Goal: Information Seeking & Learning: Learn about a topic

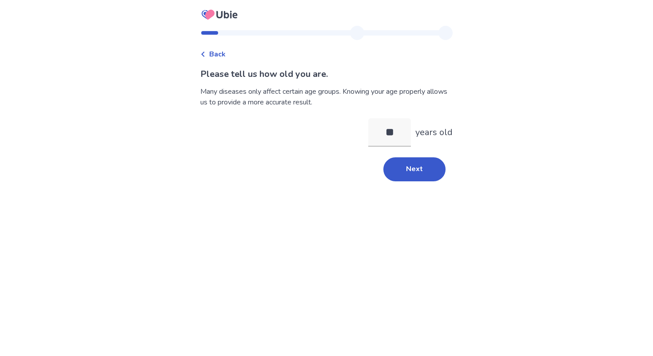
type input "*"
type input "**"
click at [421, 166] on button "Next" at bounding box center [414, 169] width 62 height 24
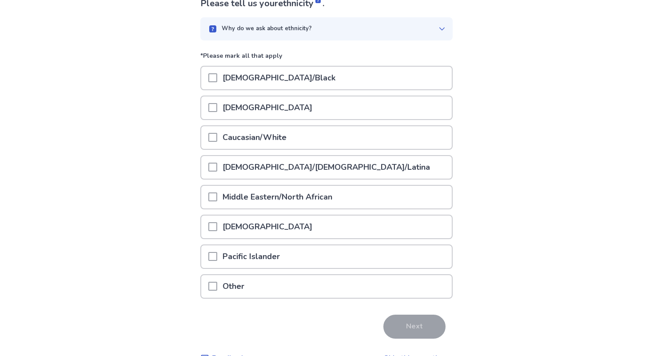
scroll to position [71, 0]
click at [285, 135] on p "Caucasian/White" at bounding box center [254, 136] width 75 height 23
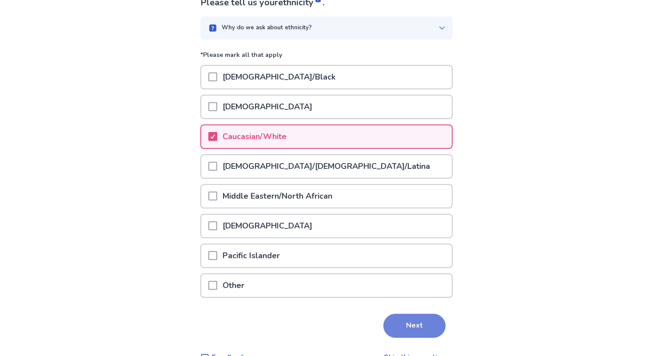
click at [433, 329] on button "Next" at bounding box center [414, 325] width 62 height 24
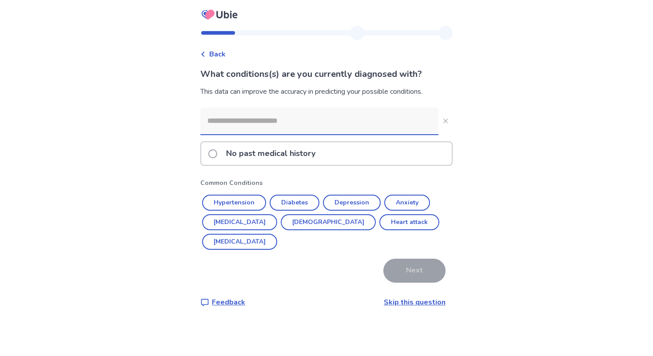
click at [297, 120] on input at bounding box center [319, 120] width 238 height 27
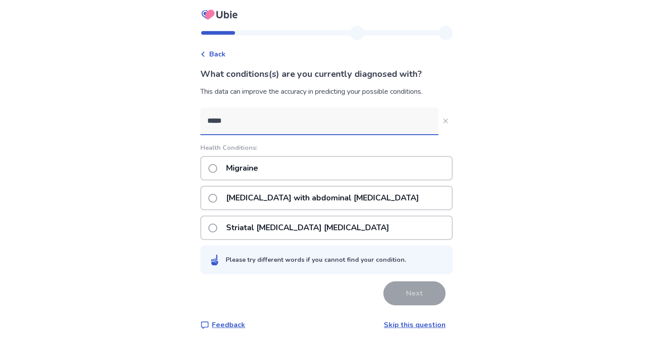
type input "*****"
click at [294, 163] on div "Migraine" at bounding box center [326, 168] width 252 height 24
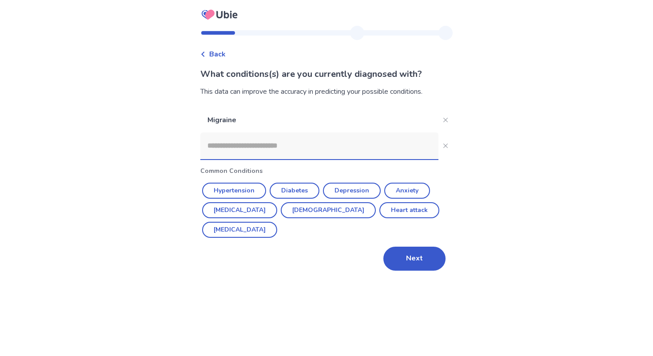
click at [325, 144] on input at bounding box center [319, 145] width 238 height 27
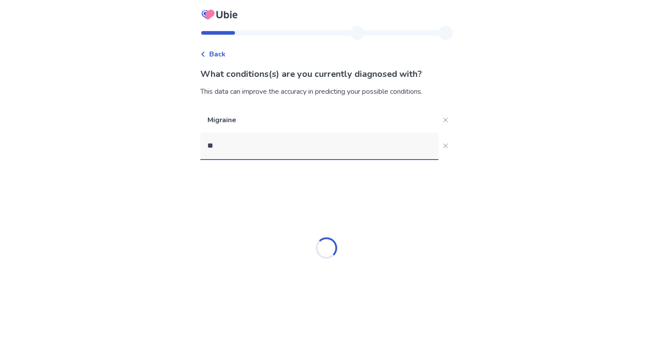
type input "***"
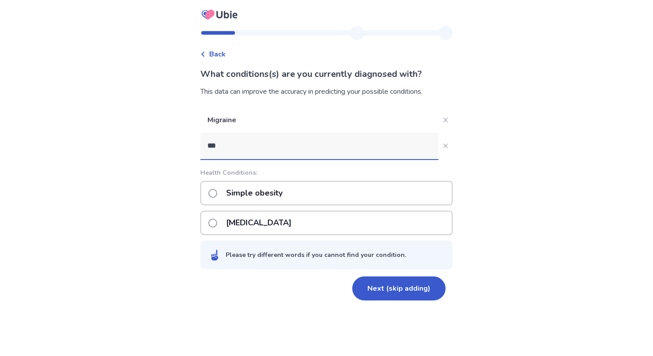
click at [261, 196] on p "Simple obesity" at bounding box center [254, 193] width 67 height 23
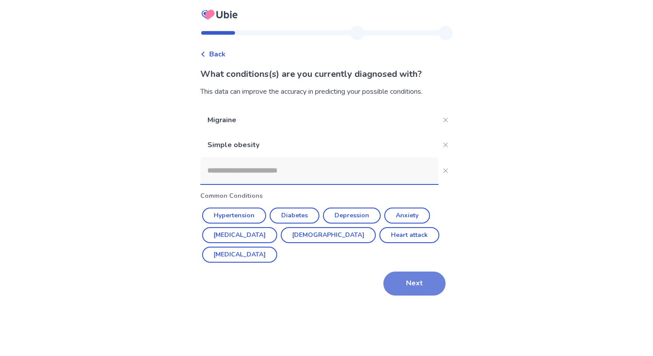
click at [419, 275] on button "Next" at bounding box center [414, 283] width 62 height 24
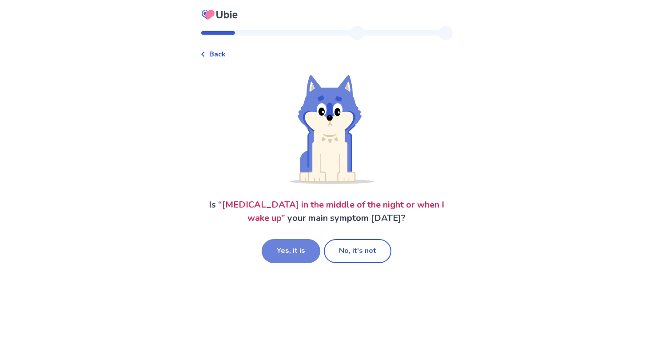
click at [297, 248] on button "Yes, it is" at bounding box center [290, 251] width 59 height 24
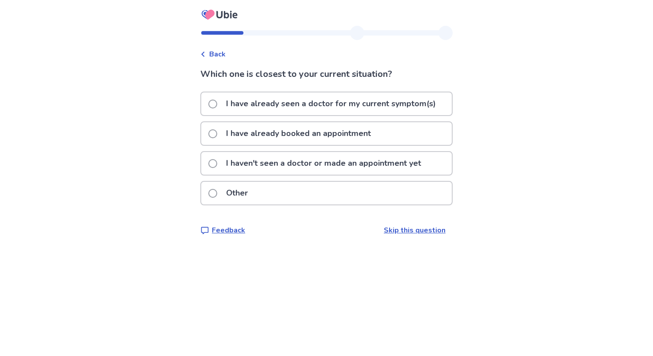
click at [284, 169] on p "I haven't seen a doctor or made an appointment yet" at bounding box center [324, 163] width 206 height 23
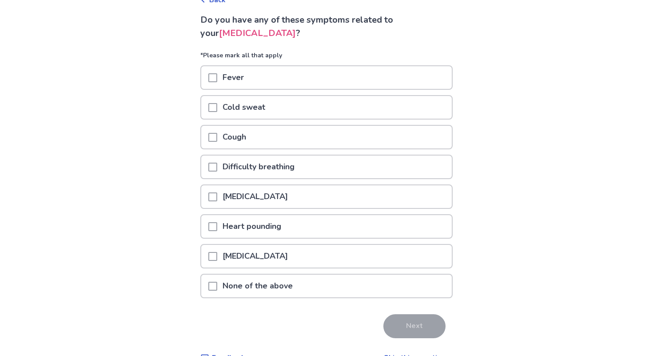
scroll to position [75, 0]
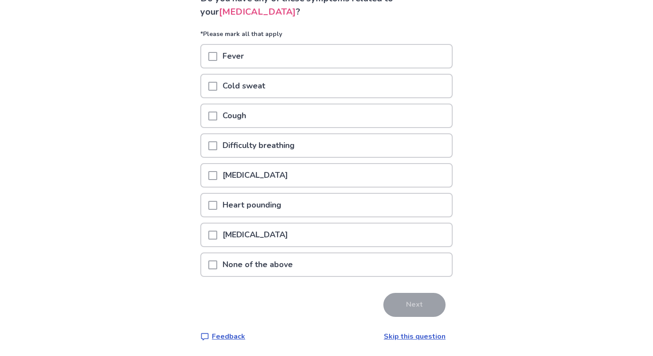
click at [294, 262] on p "None of the above" at bounding box center [257, 264] width 81 height 23
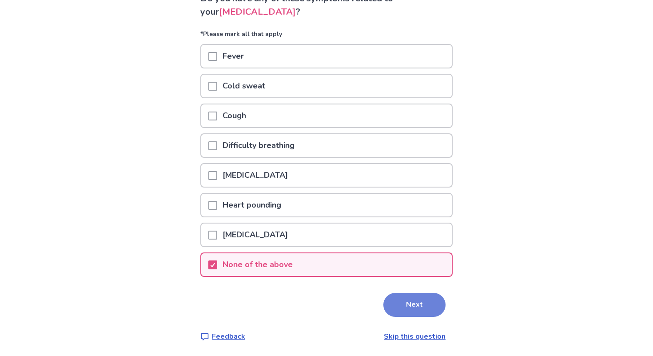
click at [421, 307] on button "Next" at bounding box center [414, 305] width 62 height 24
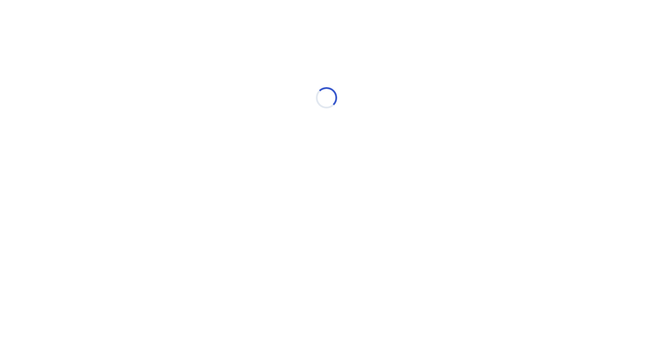
scroll to position [0, 0]
select select "*"
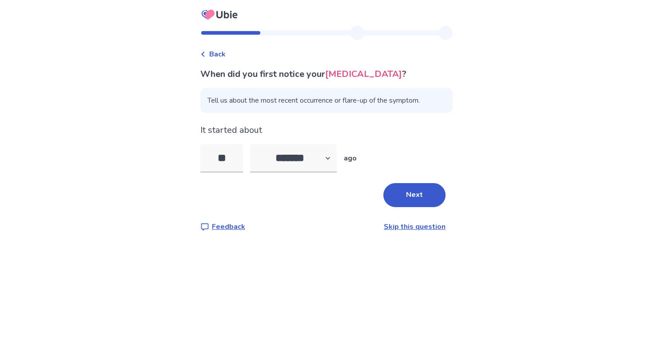
type input "*"
click at [318, 157] on select "******* ****** ******* ******** *******" at bounding box center [293, 158] width 87 height 28
select select "*"
click at [255, 144] on select "******* ****** ******* ******** *******" at bounding box center [293, 158] width 87 height 28
click at [229, 153] on input "tel" at bounding box center [221, 158] width 43 height 28
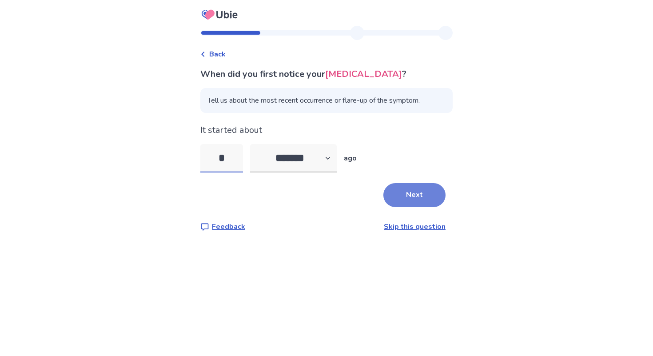
type input "*"
click at [412, 200] on button "Next" at bounding box center [414, 195] width 62 height 24
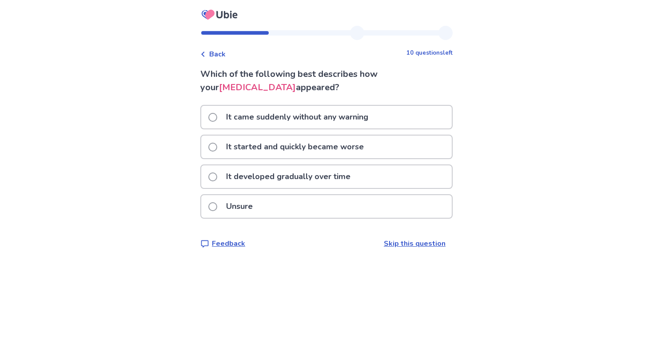
click at [307, 206] on div "Unsure" at bounding box center [326, 206] width 250 height 23
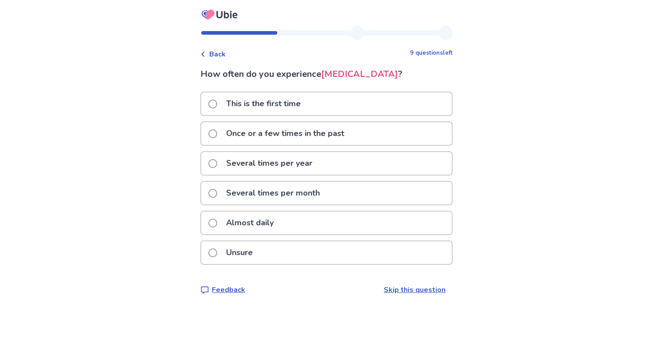
click at [293, 188] on p "Several times per month" at bounding box center [273, 193] width 104 height 23
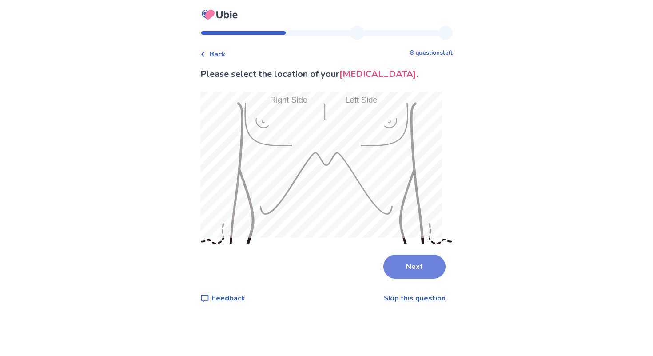
click at [425, 257] on button "Next" at bounding box center [414, 266] width 62 height 24
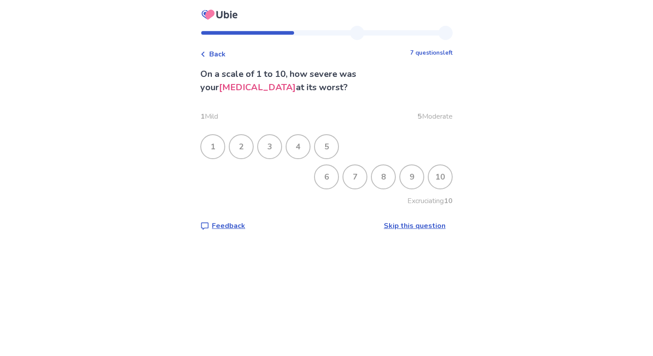
click at [279, 146] on div "3" at bounding box center [269, 146] width 23 height 23
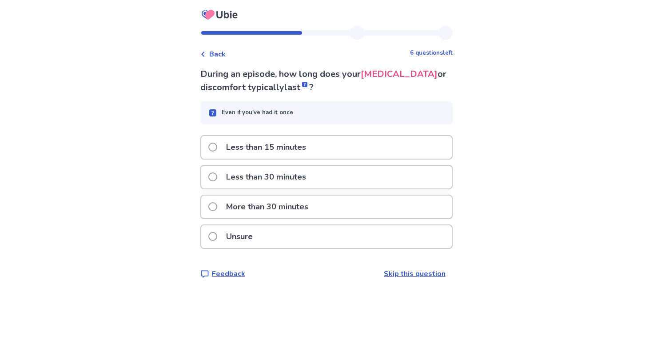
click at [292, 138] on p "Less than 15 minutes" at bounding box center [266, 147] width 91 height 23
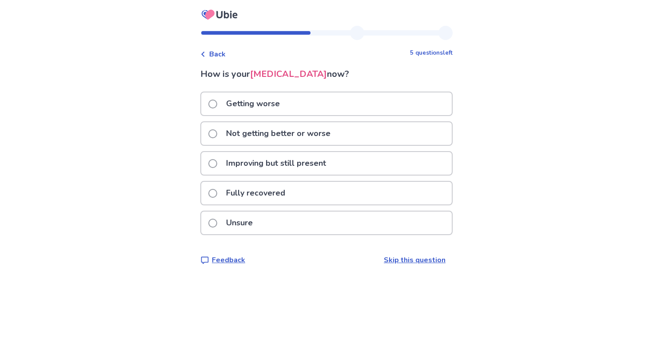
click at [296, 192] on div "Fully recovered" at bounding box center [326, 193] width 250 height 23
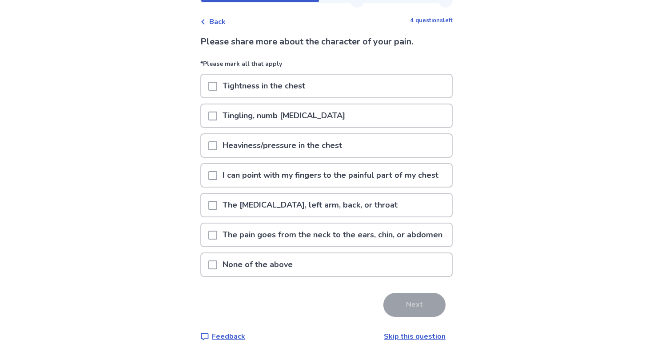
scroll to position [36, 0]
click at [365, 176] on p "I can point with my fingers to the painful part of my chest" at bounding box center [330, 175] width 226 height 23
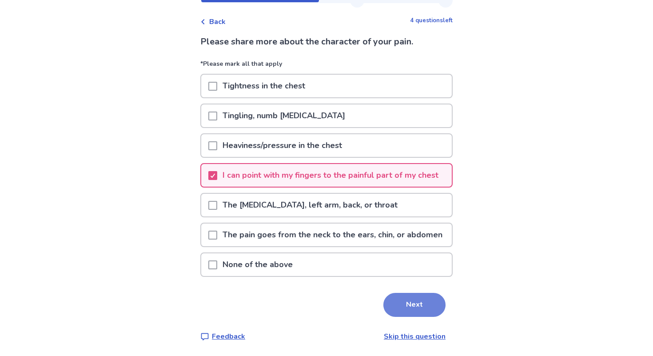
click at [404, 316] on button "Next" at bounding box center [414, 305] width 62 height 24
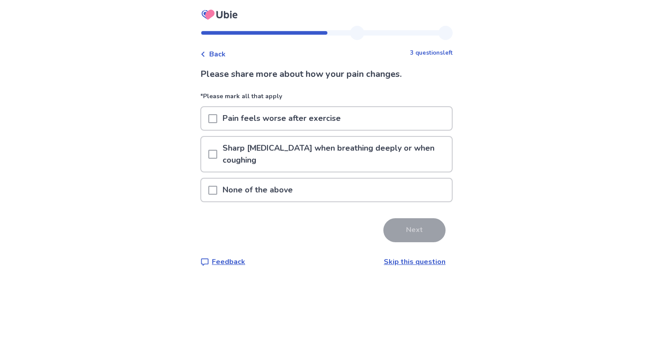
click at [309, 198] on div "None of the above" at bounding box center [326, 189] width 250 height 23
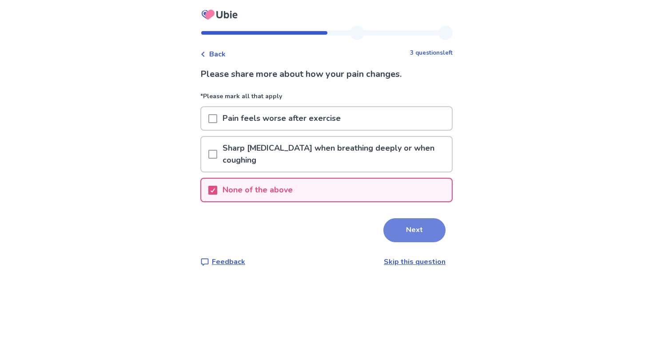
click at [402, 235] on button "Next" at bounding box center [414, 230] width 62 height 24
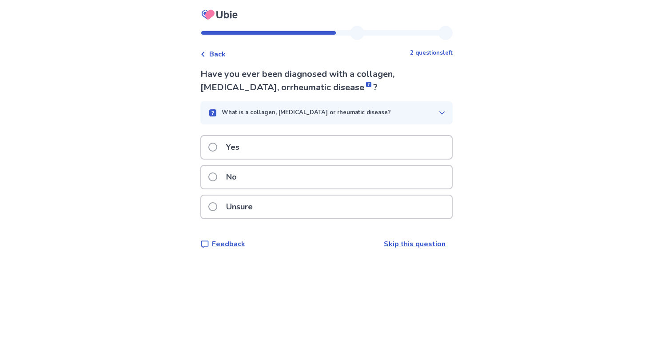
click at [285, 145] on div "Yes" at bounding box center [326, 147] width 250 height 23
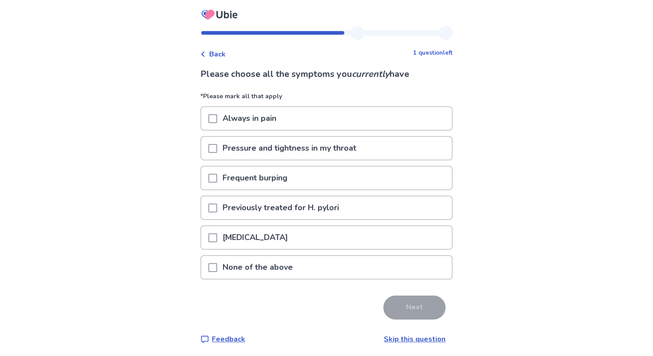
click at [323, 261] on div "None of the above" at bounding box center [326, 267] width 250 height 23
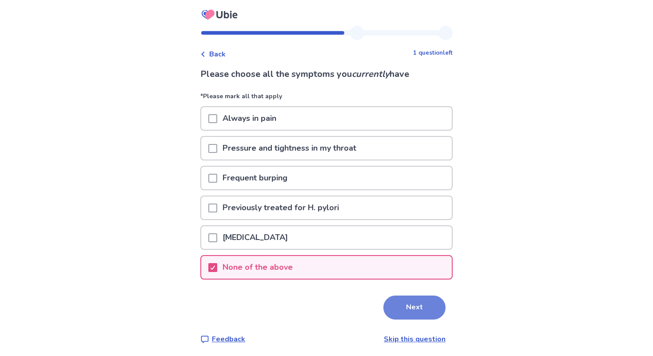
click at [396, 308] on button "Next" at bounding box center [414, 307] width 62 height 24
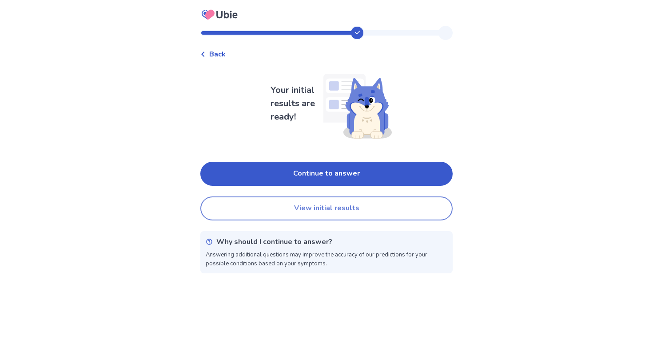
click at [365, 211] on button "View initial results" at bounding box center [326, 208] width 252 height 24
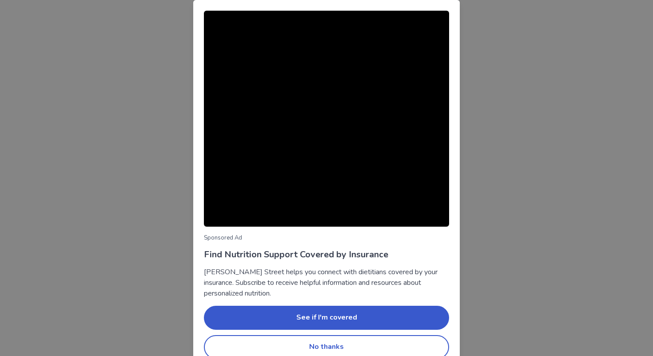
scroll to position [14, 0]
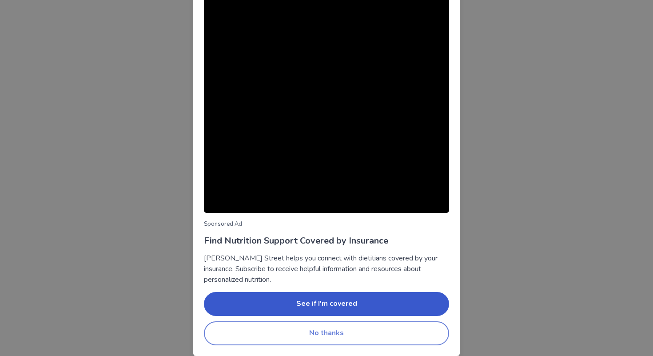
click at [389, 332] on button "No thanks" at bounding box center [326, 333] width 245 height 24
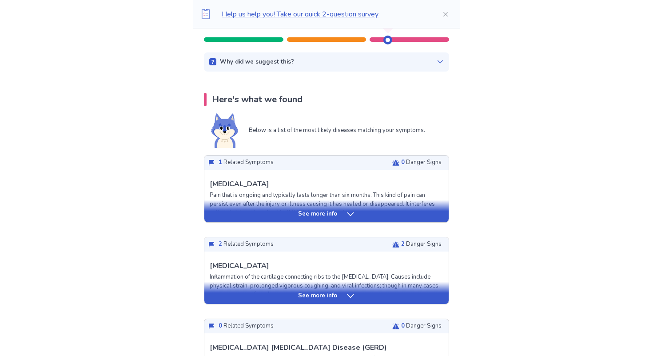
scroll to position [143, 0]
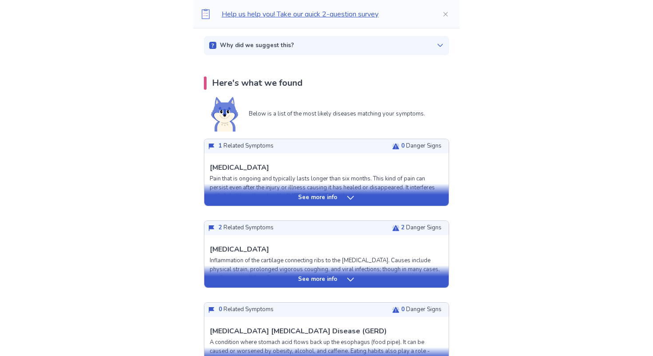
click at [369, 198] on div "See more info" at bounding box center [326, 197] width 244 height 9
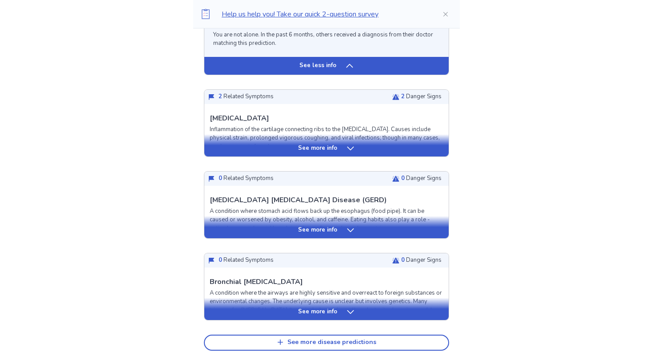
scroll to position [662, 0]
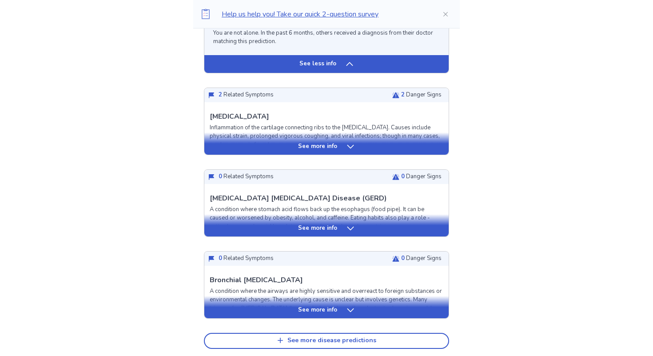
click at [351, 151] on icon at bounding box center [350, 146] width 9 height 9
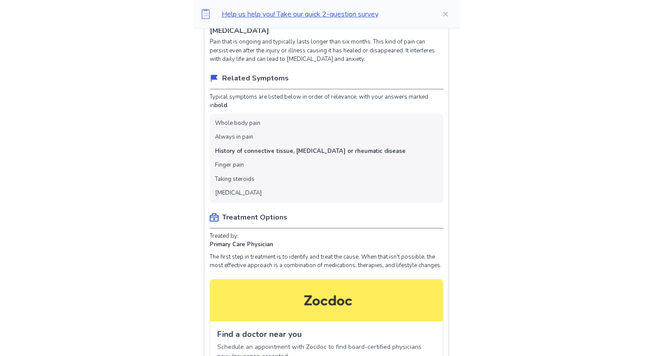
scroll to position [0, 0]
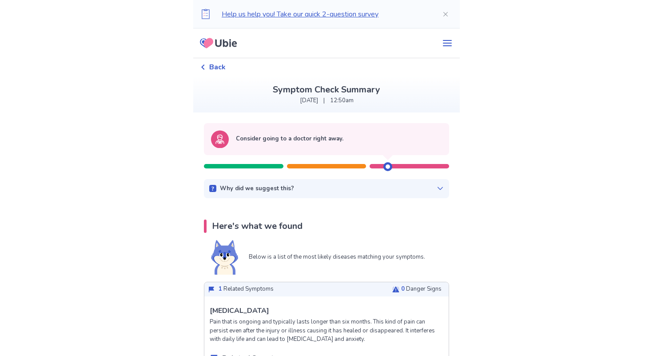
click at [419, 185] on div "Why did we suggest this?" at bounding box center [326, 188] width 234 height 9
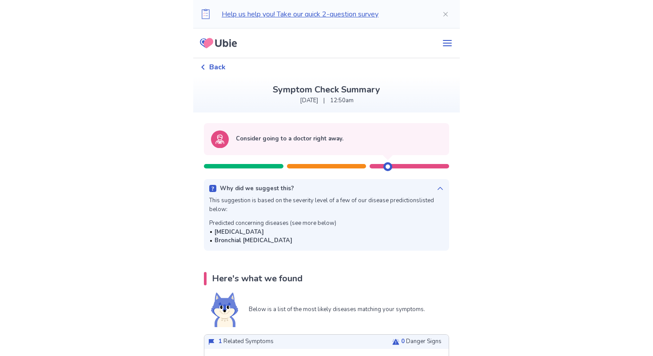
click at [386, 166] on div at bounding box center [387, 166] width 9 height 9
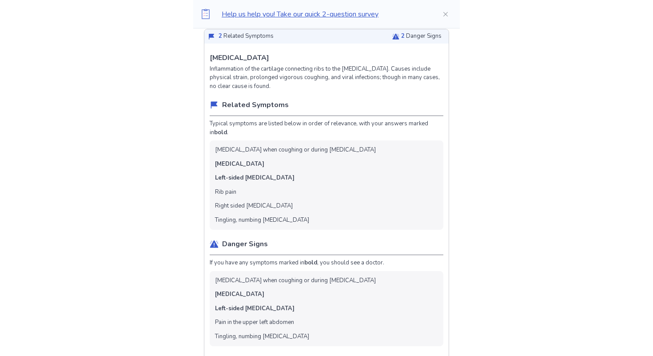
scroll to position [787, 0]
